Goal: Information Seeking & Learning: Check status

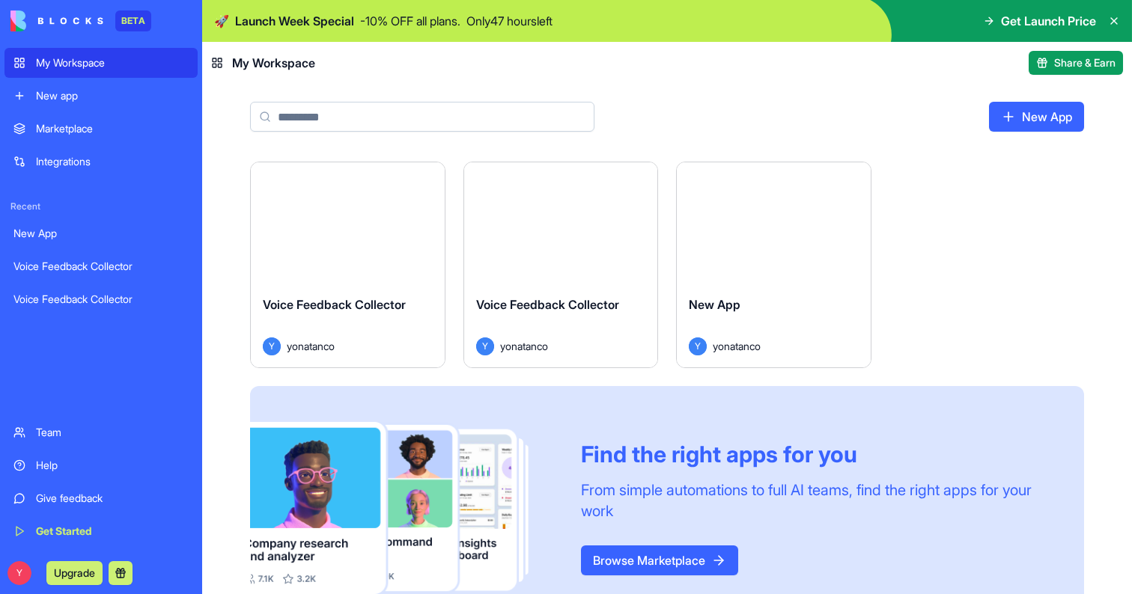
click at [713, 110] on div "New App" at bounding box center [667, 123] width 930 height 78
click at [79, 273] on div "Voice Feedback Collector" at bounding box center [100, 266] width 175 height 15
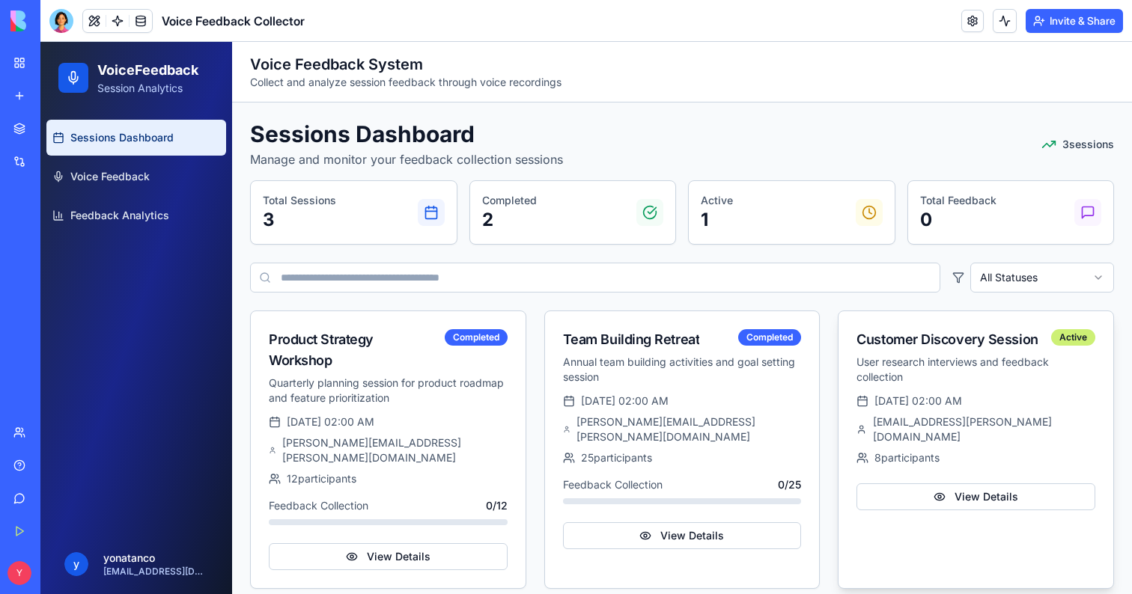
click at [910, 451] on div "8 participants" at bounding box center [975, 458] width 239 height 15
click at [912, 484] on button "View Details" at bounding box center [975, 497] width 239 height 27
click at [954, 484] on button "View Details" at bounding box center [975, 497] width 239 height 27
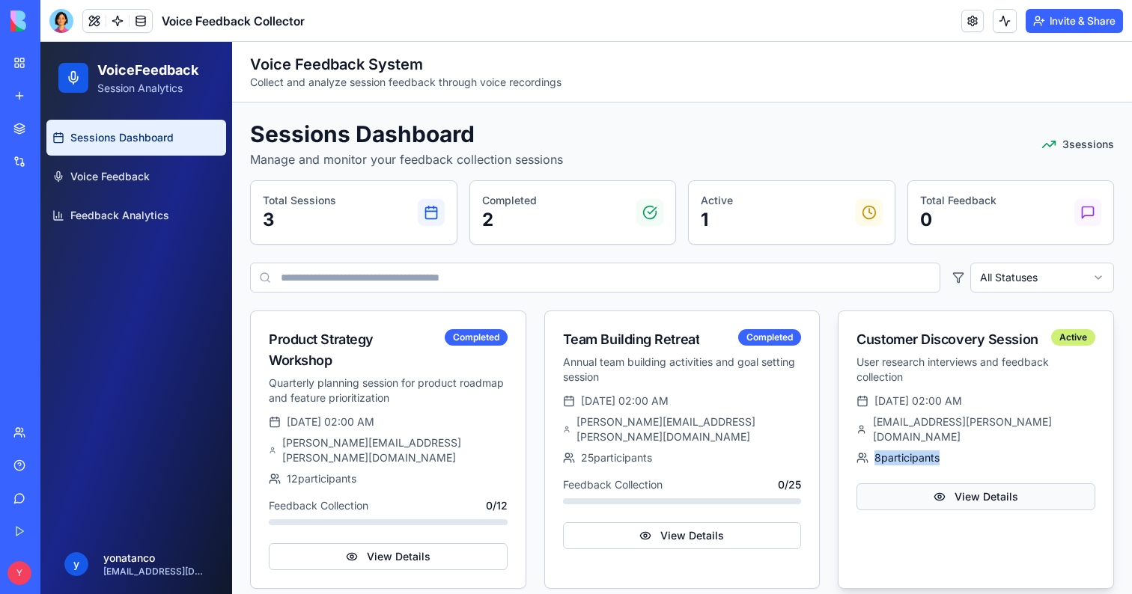
click at [952, 484] on button "View Details" at bounding box center [975, 497] width 239 height 27
click at [675, 523] on button "View Details" at bounding box center [682, 536] width 239 height 27
click at [401, 544] on button "View Details" at bounding box center [388, 557] width 239 height 27
click at [430, 213] on icon at bounding box center [431, 212] width 15 height 15
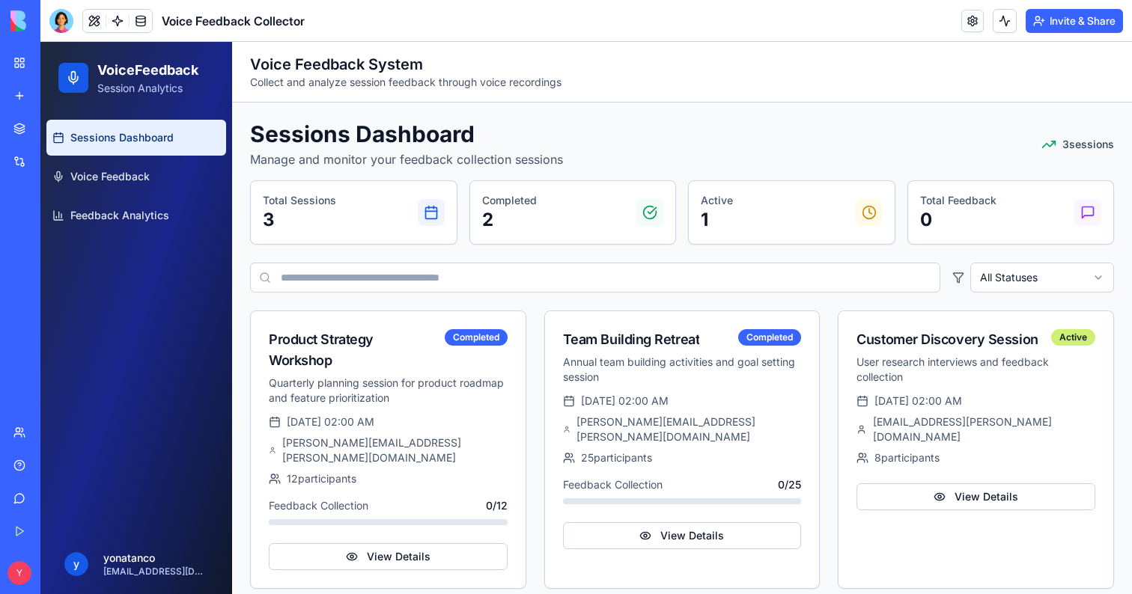
click at [509, 211] on p "2" at bounding box center [509, 220] width 55 height 24
click at [1048, 144] on icon at bounding box center [1048, 144] width 15 height 15
click at [1086, 144] on span "3 sessions" at bounding box center [1088, 144] width 52 height 15
click at [174, 181] on link "Voice Feedback" at bounding box center [136, 177] width 180 height 36
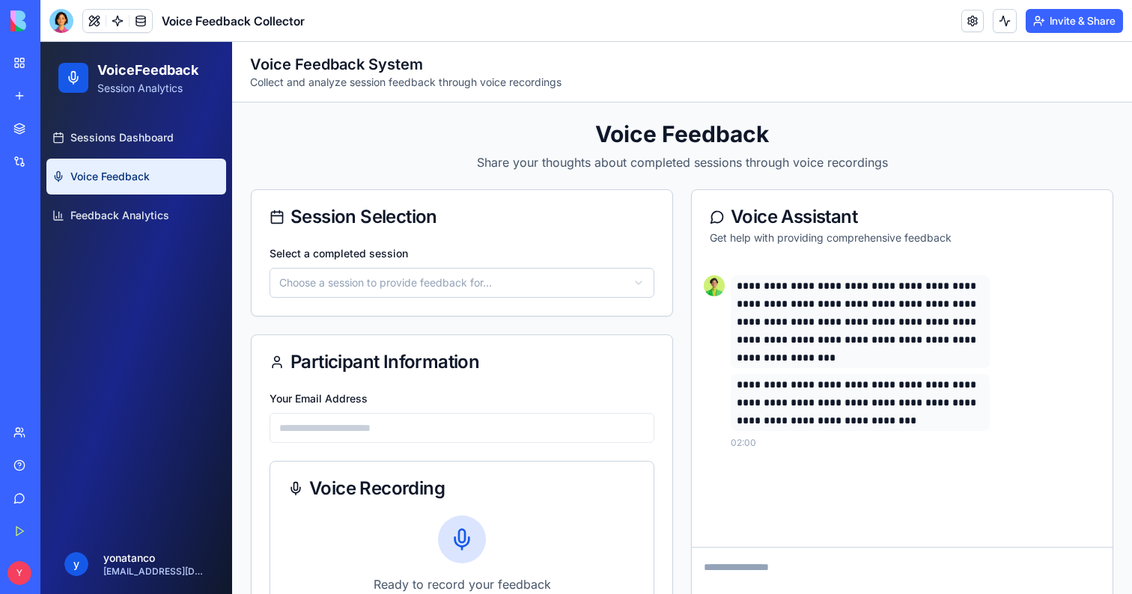
scroll to position [180, 0]
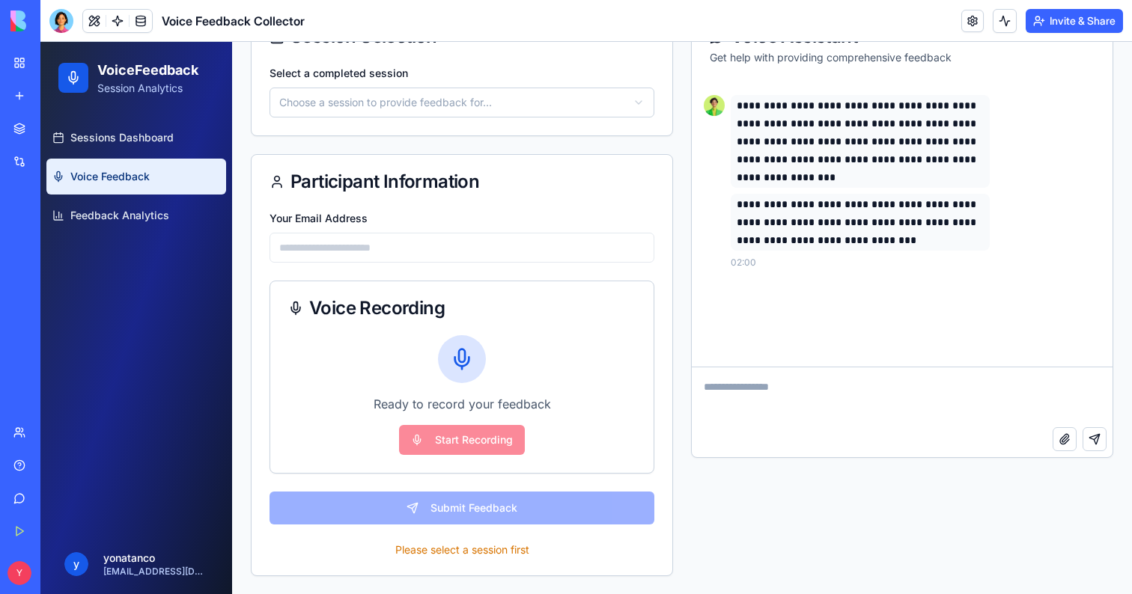
click at [465, 355] on icon at bounding box center [462, 356] width 6 height 13
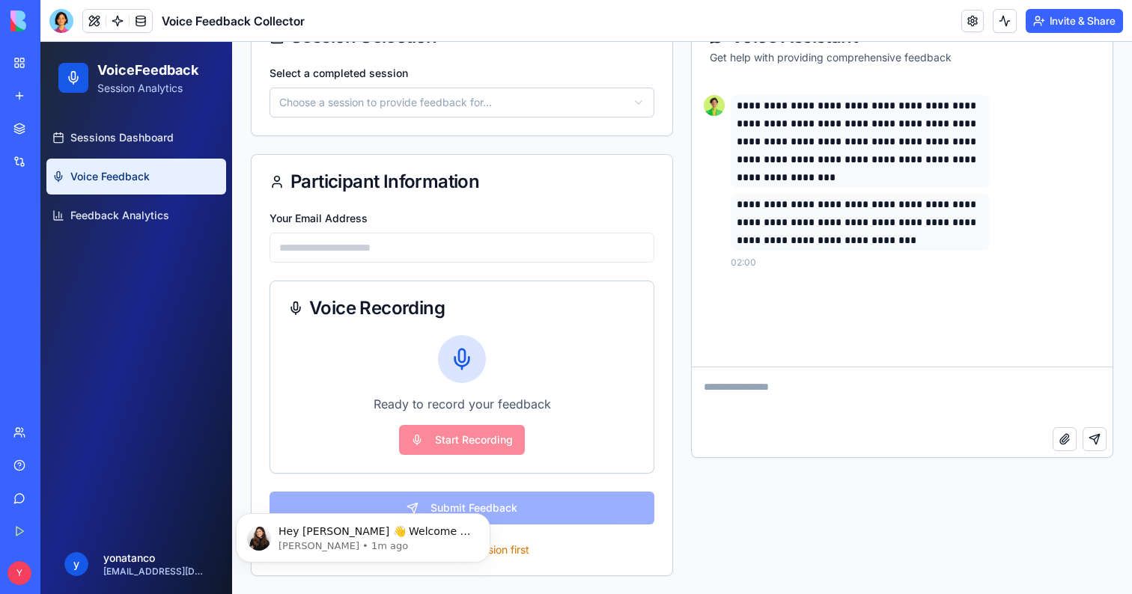
scroll to position [0, 0]
